Goal: Task Accomplishment & Management: Manage account settings

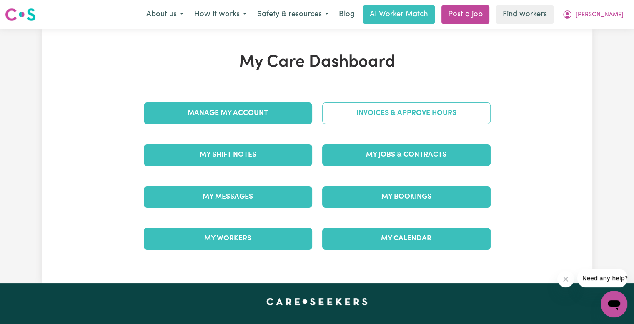
click at [373, 121] on link "Invoices & Approve Hours" at bounding box center [406, 114] width 168 height 22
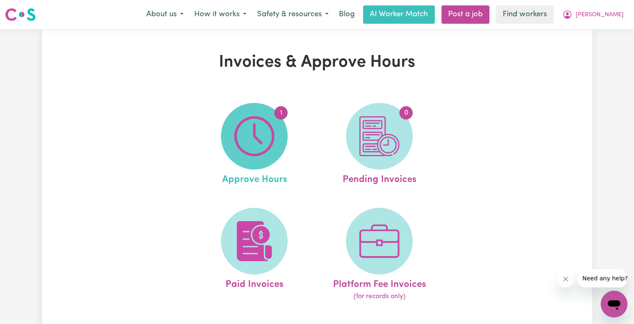
click at [255, 128] on img at bounding box center [254, 136] width 40 height 40
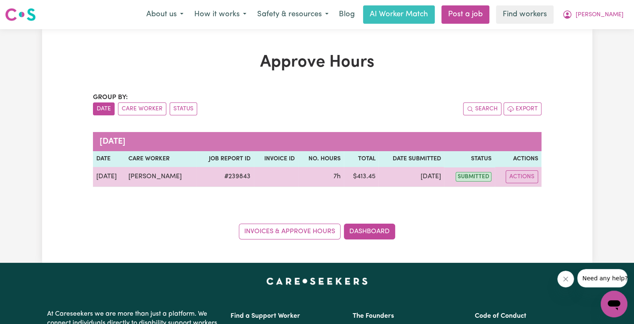
drag, startPoint x: 529, startPoint y: 184, endPoint x: 521, endPoint y: 183, distance: 7.5
click at [529, 184] on td "Actions" at bounding box center [518, 177] width 47 height 20
click at [521, 183] on td "Actions" at bounding box center [518, 177] width 47 height 20
click at [525, 181] on button "Actions" at bounding box center [522, 177] width 33 height 13
click at [530, 198] on link "View Job Report" at bounding box center [542, 196] width 71 height 17
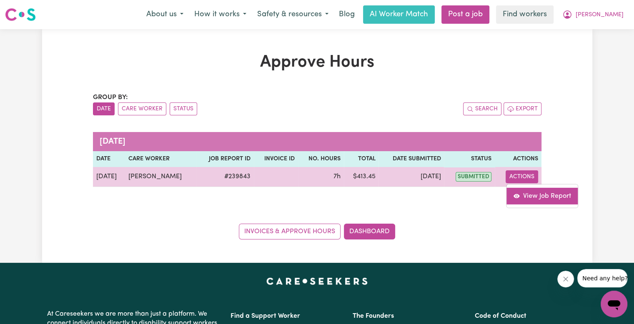
select select "pm"
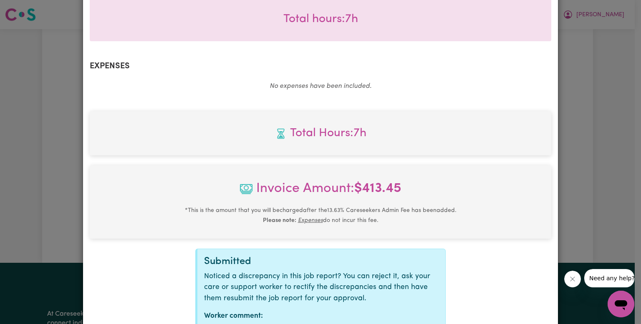
scroll to position [319, 0]
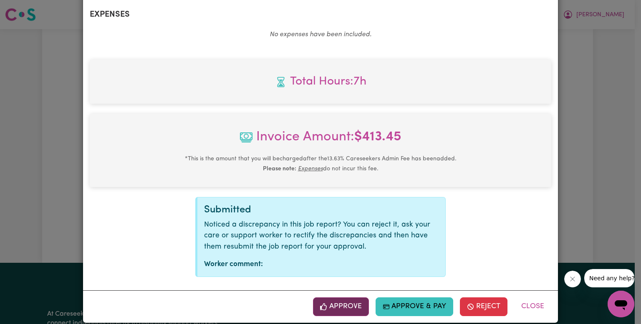
click at [340, 298] on button "Approve" at bounding box center [341, 307] width 56 height 18
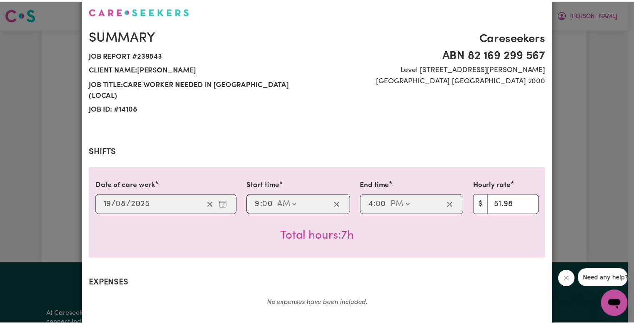
scroll to position [0, 0]
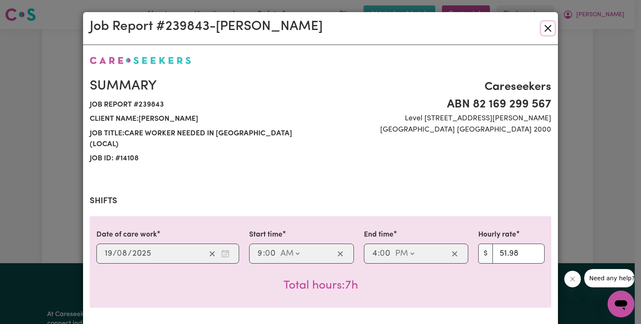
drag, startPoint x: 542, startPoint y: 30, endPoint x: 499, endPoint y: 91, distance: 74.2
click at [542, 30] on button "Close" at bounding box center [547, 28] width 13 height 13
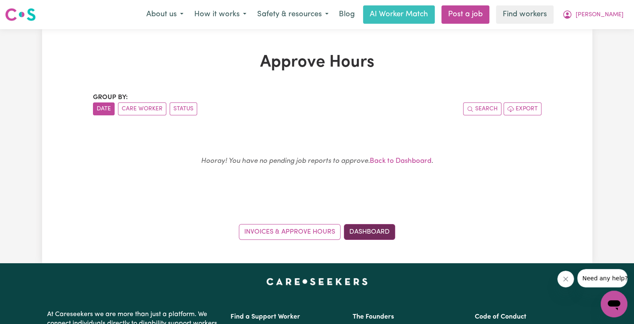
click at [374, 231] on link "Dashboard" at bounding box center [369, 232] width 51 height 16
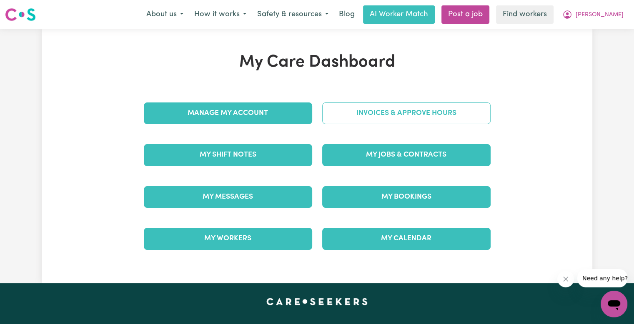
click at [384, 116] on link "Invoices & Approve Hours" at bounding box center [406, 114] width 168 height 22
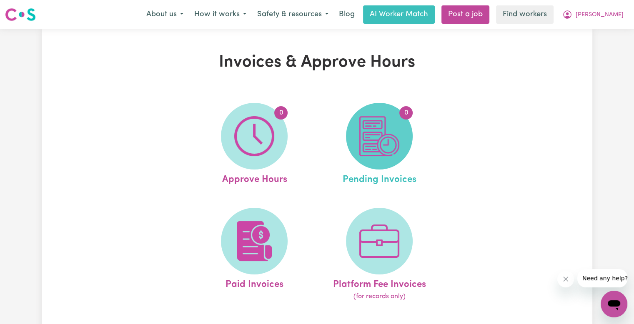
click at [382, 130] on img at bounding box center [380, 136] width 40 height 40
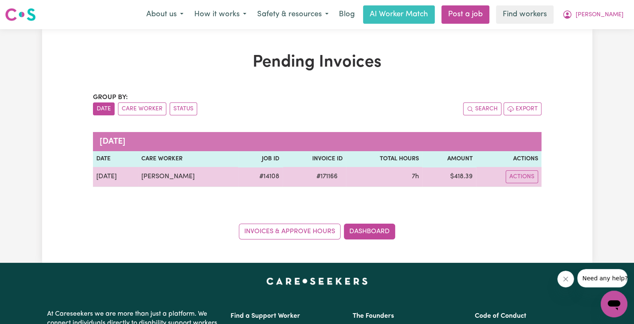
click at [327, 177] on span "# 171166" at bounding box center [327, 177] width 31 height 10
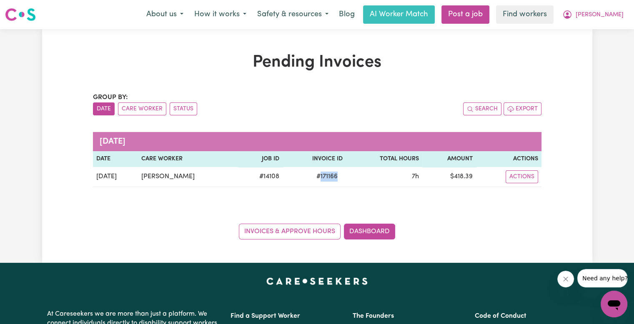
copy span "171166"
click at [615, 20] on button "[PERSON_NAME]" at bounding box center [593, 15] width 72 height 18
click at [588, 50] on link "Logout" at bounding box center [596, 48] width 66 height 16
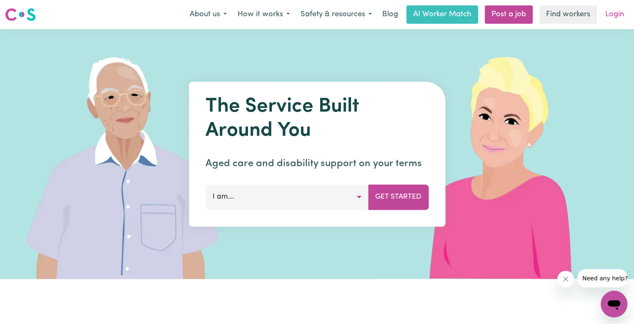
click at [620, 15] on link "Login" at bounding box center [615, 14] width 29 height 18
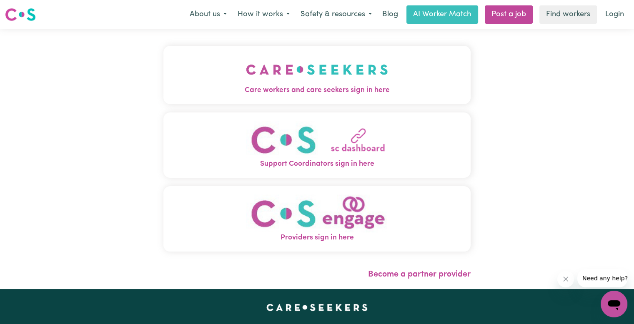
click at [246, 65] on img "Care workers and care seekers sign in here" at bounding box center [317, 69] width 142 height 31
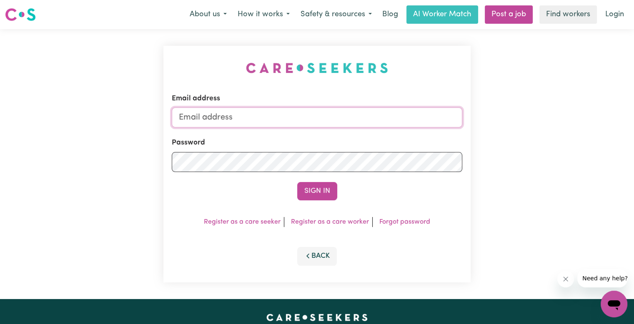
click at [235, 121] on input "Email address" at bounding box center [317, 118] width 291 height 20
type input "[EMAIL_ADDRESS][DOMAIN_NAME]"
click at [297, 182] on button "Sign In" at bounding box center [317, 191] width 40 height 18
